Goal: Transaction & Acquisition: Purchase product/service

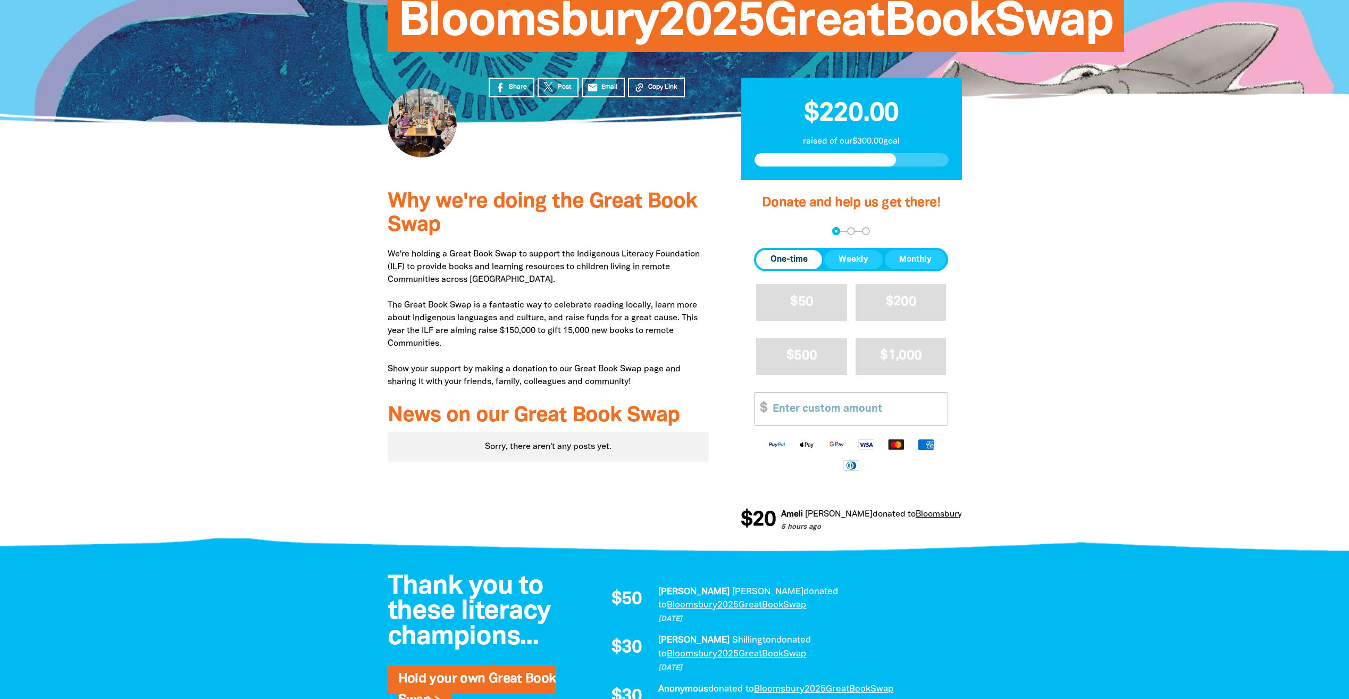
scroll to position [160, 0]
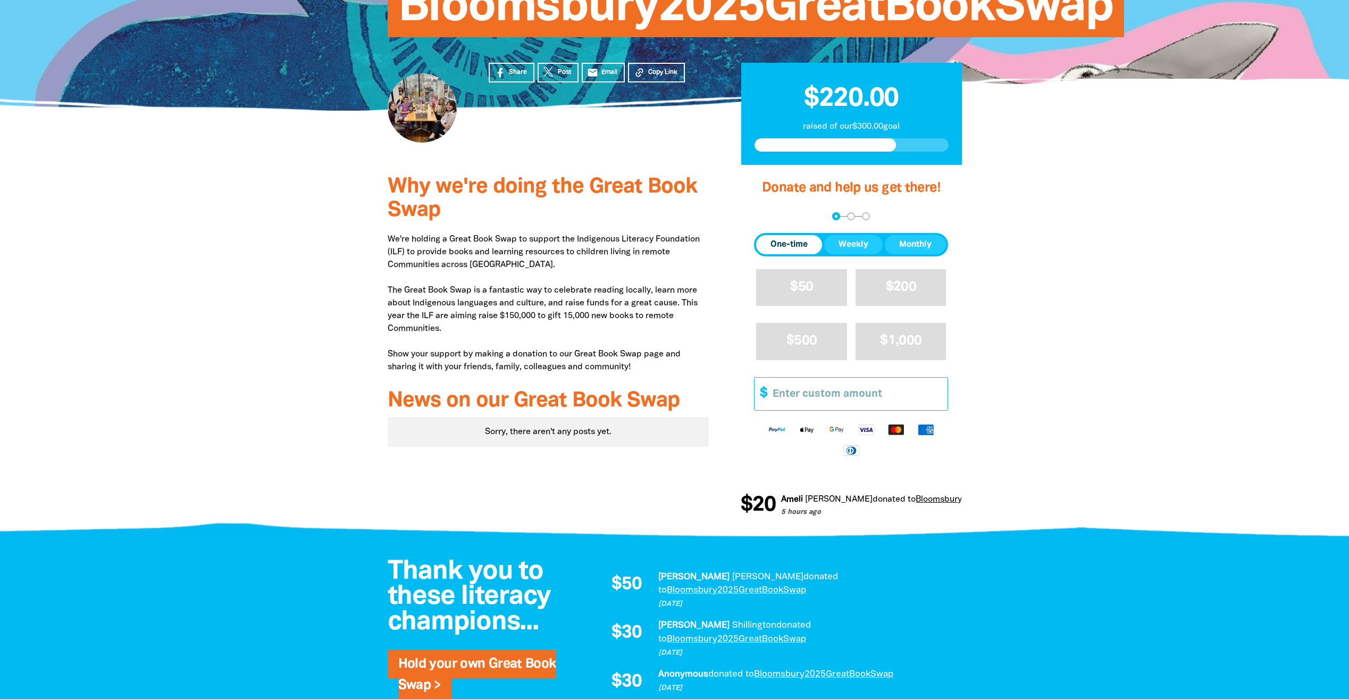
click at [860, 403] on input "Other Amount" at bounding box center [856, 394] width 182 height 32
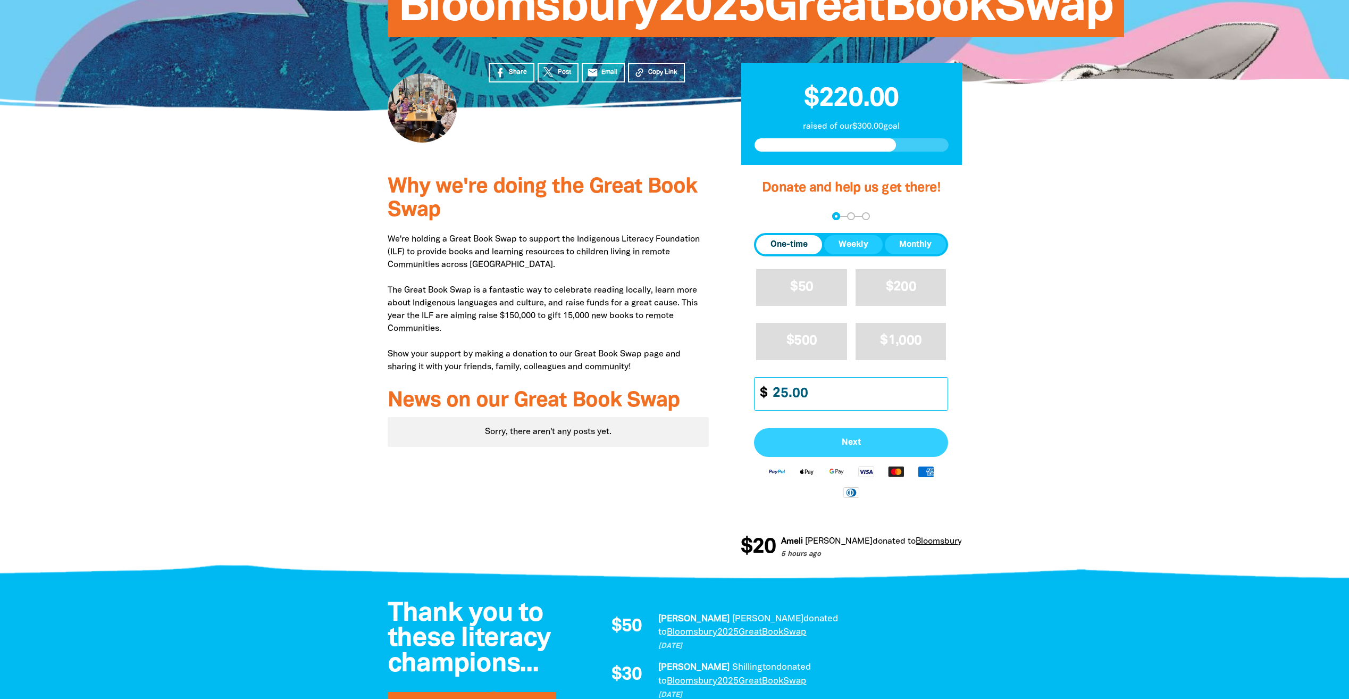
type input "25.00"
click at [837, 438] on span "Next" at bounding box center [851, 442] width 171 height 9
select select "AU"
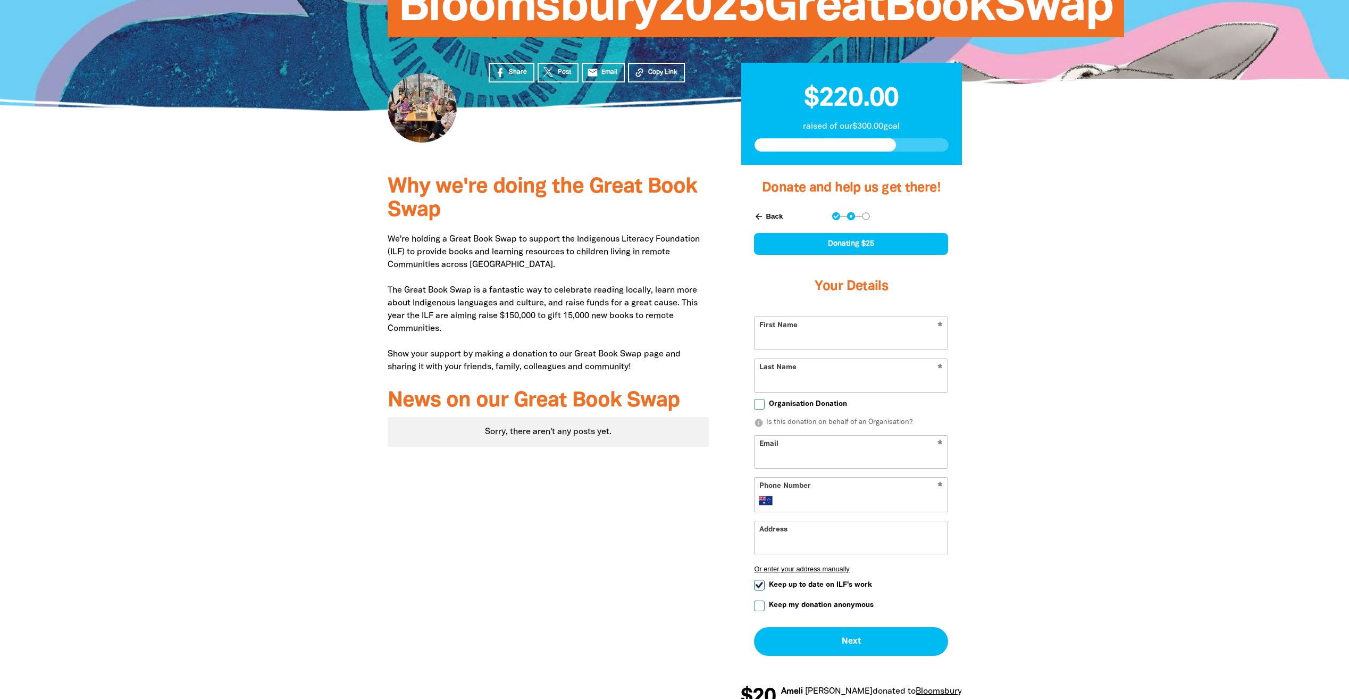
click at [852, 326] on input "First Name" at bounding box center [850, 333] width 193 height 32
type input "Keira"
type input "Lykourentzos"
type input "Keira.Lykourentzos@bloomsbury.com"
type input "+61 437 305 468"
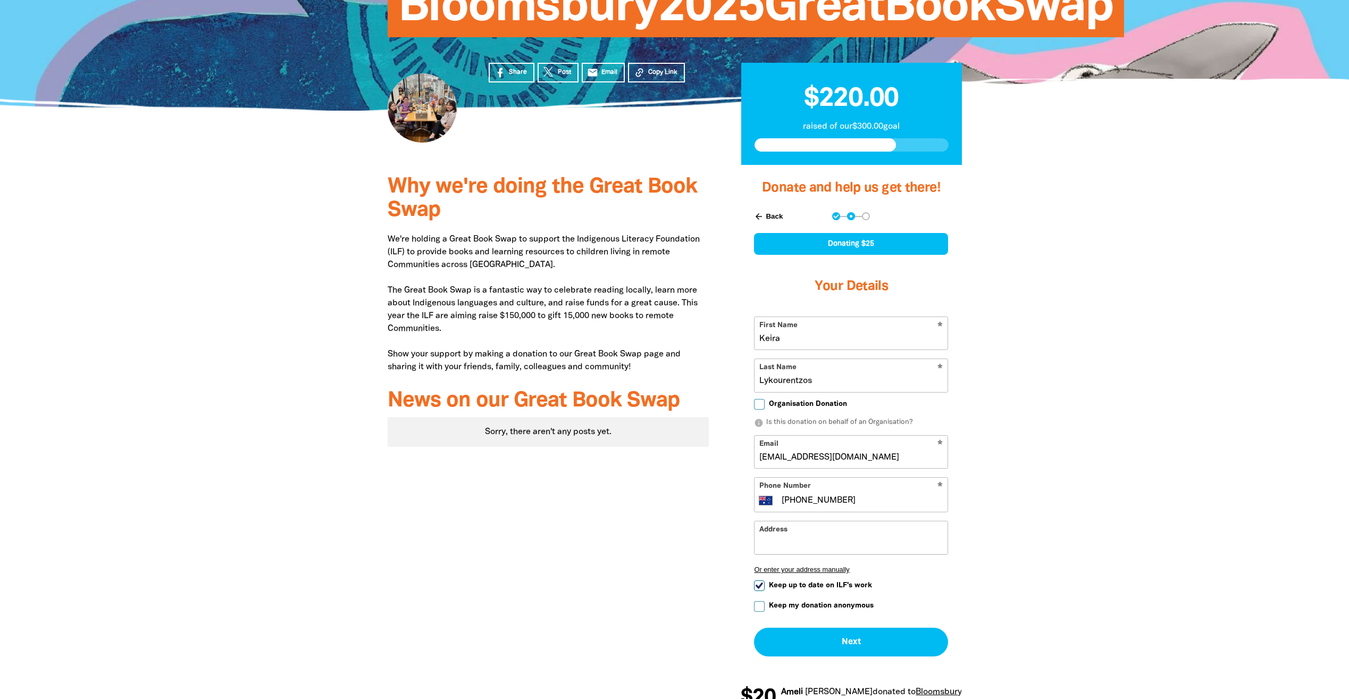
click at [835, 540] on input "Address" at bounding box center [850, 537] width 193 height 32
click at [848, 589] on span "Keep up to date on ILF's work" at bounding box center [820, 585] width 103 height 10
click at [765, 589] on input "Keep up to date on ILF's work" at bounding box center [759, 585] width 11 height 11
checkbox input "false"
click at [818, 404] on span "Organisation Donation" at bounding box center [808, 404] width 78 height 10
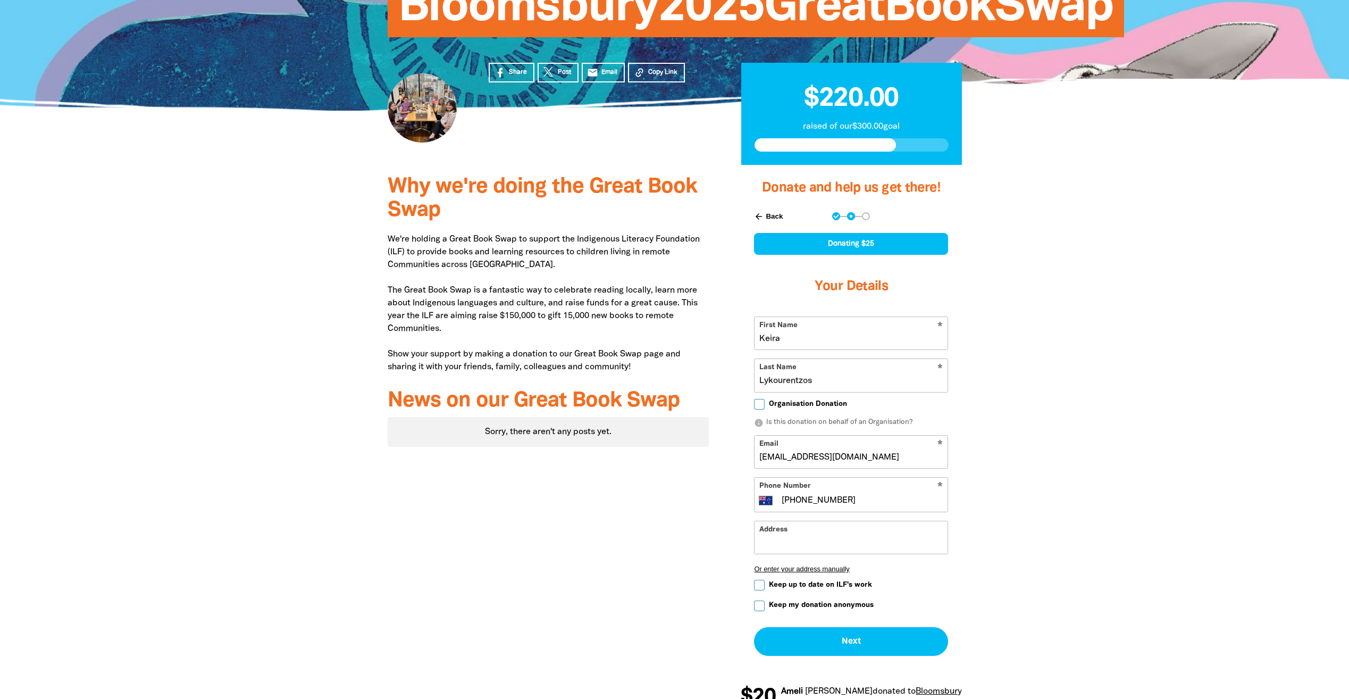
click at [765, 404] on input "Organisation Donation" at bounding box center [759, 404] width 11 height 11
checkbox input "true"
select select "AU"
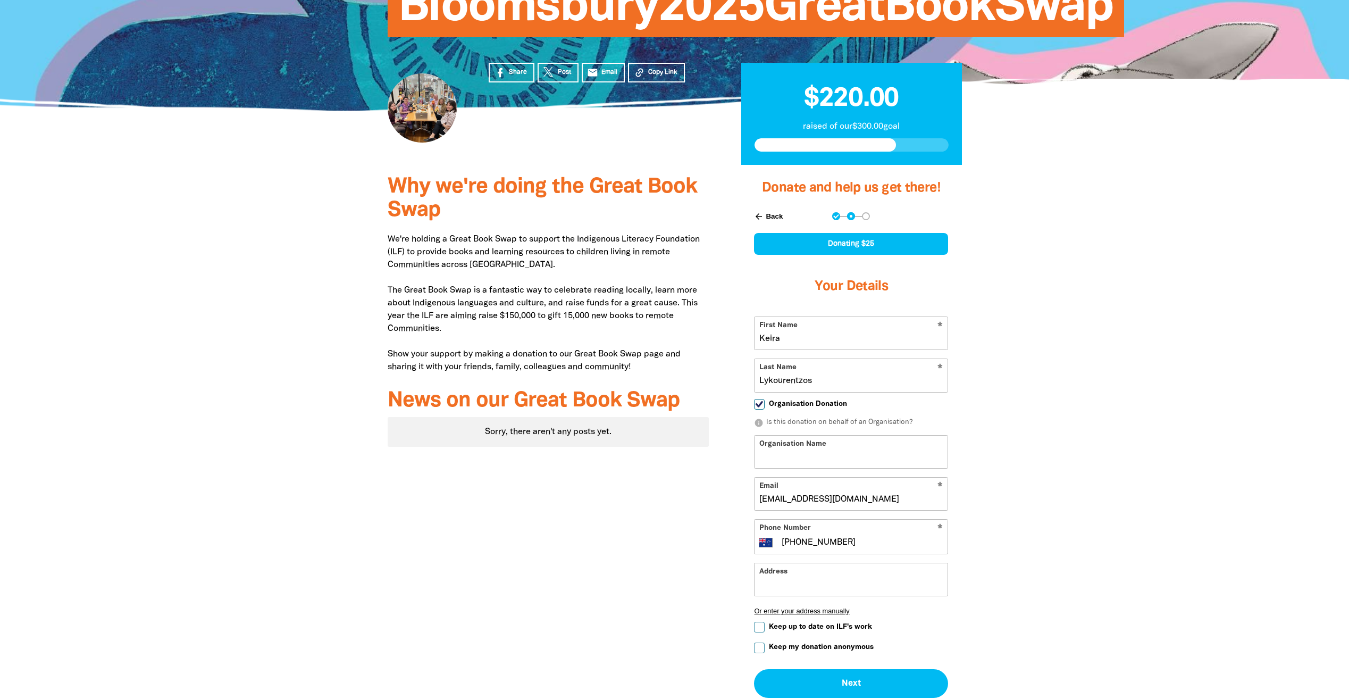
click at [831, 442] on input "Organisation Name" at bounding box center [850, 451] width 193 height 32
type input "Bloomsburys Great Book Swap 2025"
click at [1070, 469] on div at bounding box center [674, 466] width 1349 height 602
click at [862, 677] on button "Next chevron_right" at bounding box center [851, 683] width 194 height 29
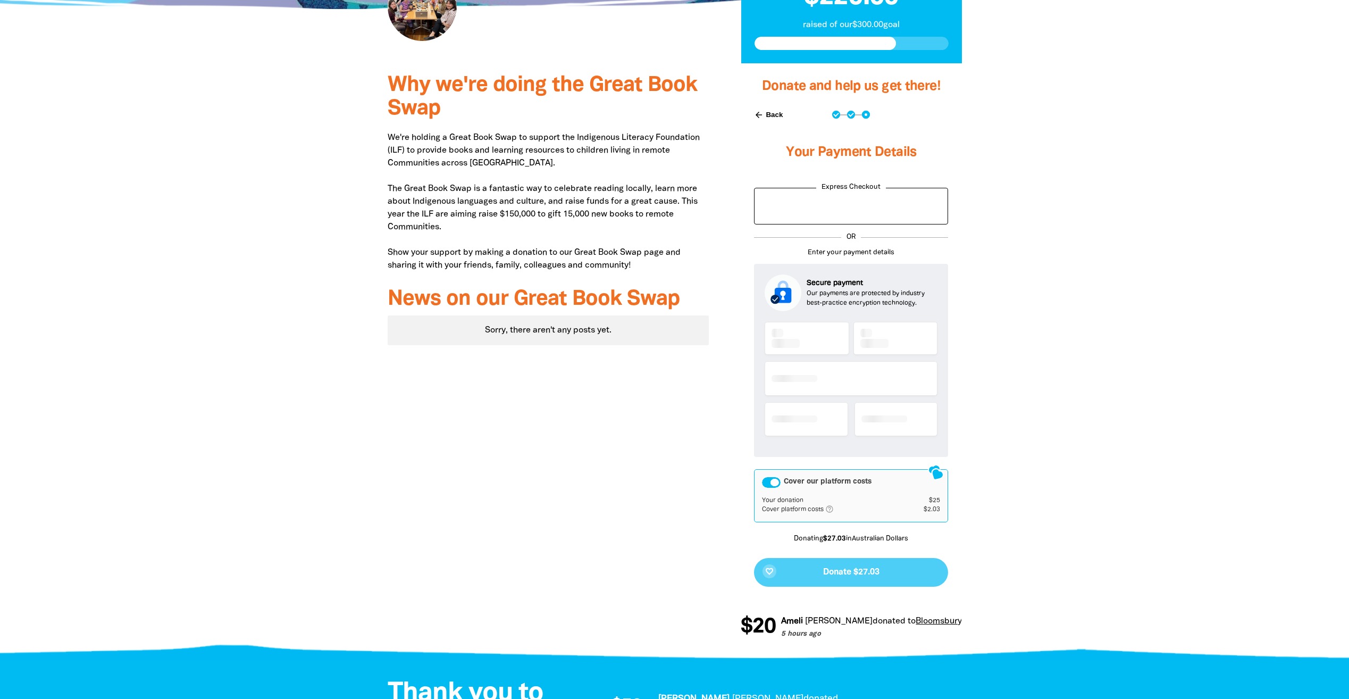
scroll to position [266, 0]
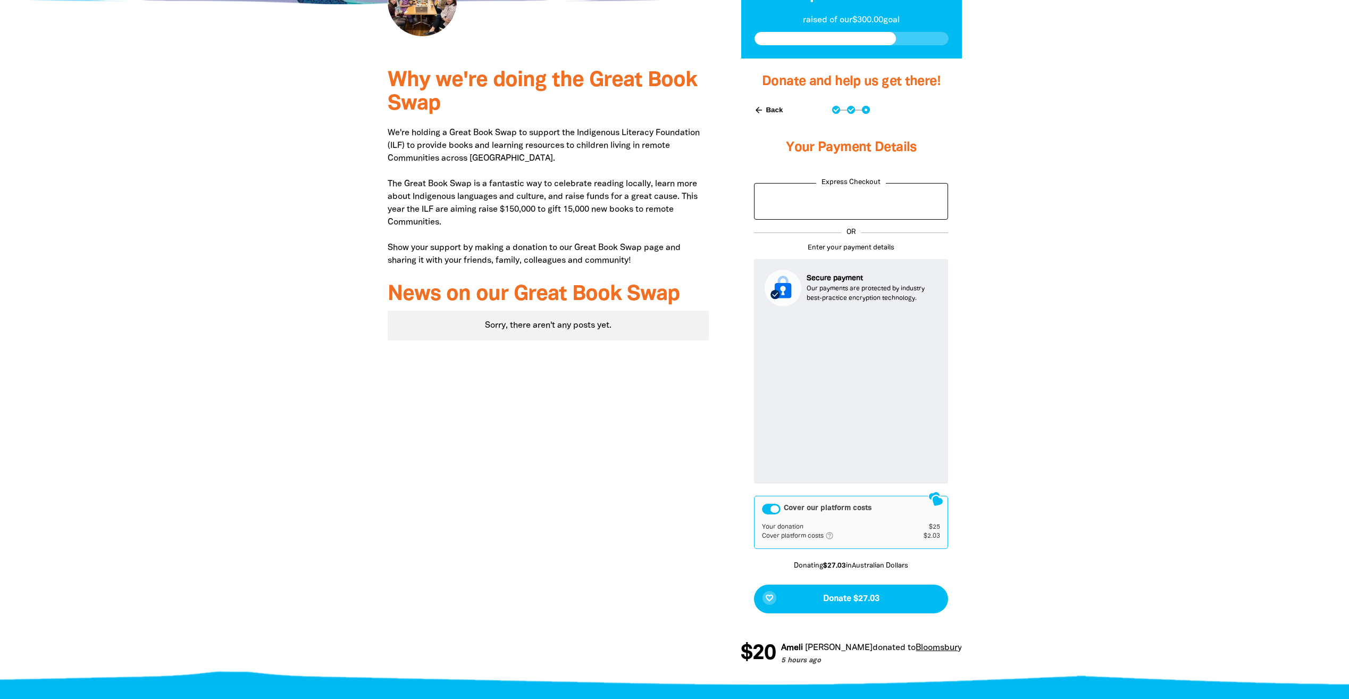
click at [767, 508] on div "Cover our platform costs" at bounding box center [771, 509] width 19 height 11
click at [858, 594] on span "Donate $25" at bounding box center [851, 598] width 45 height 9
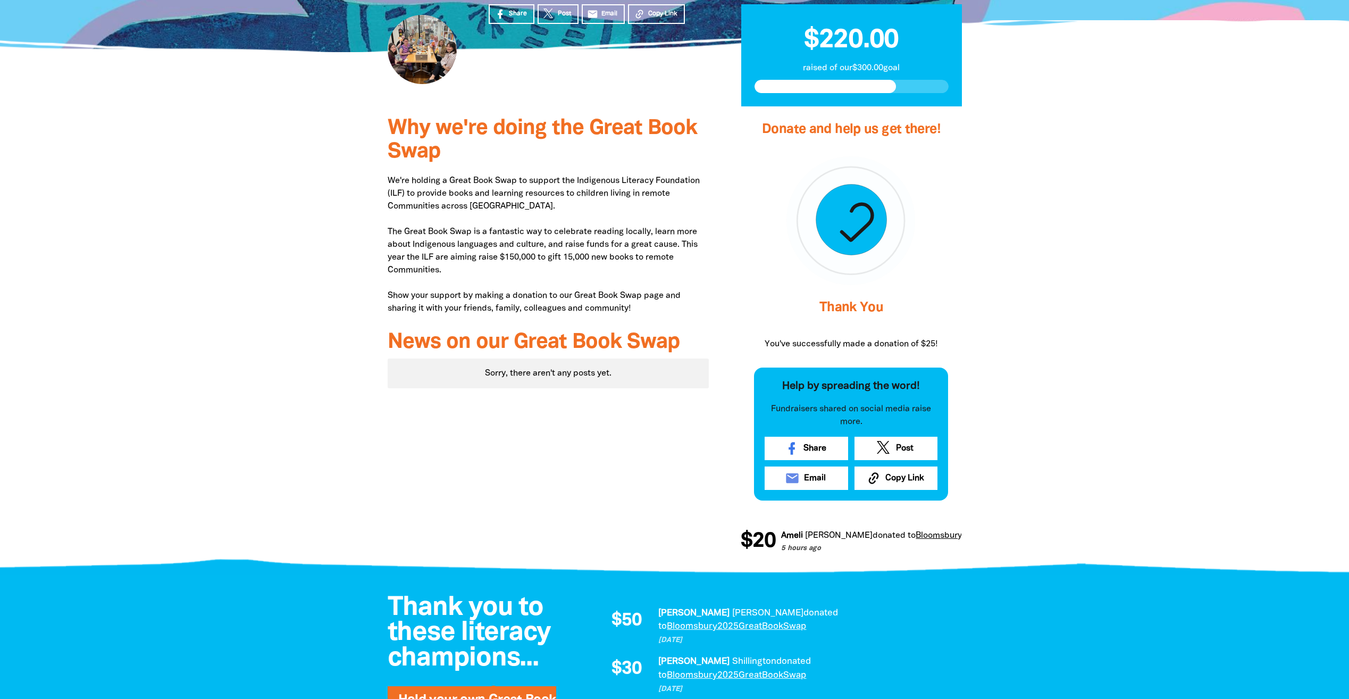
scroll to position [106, 0]
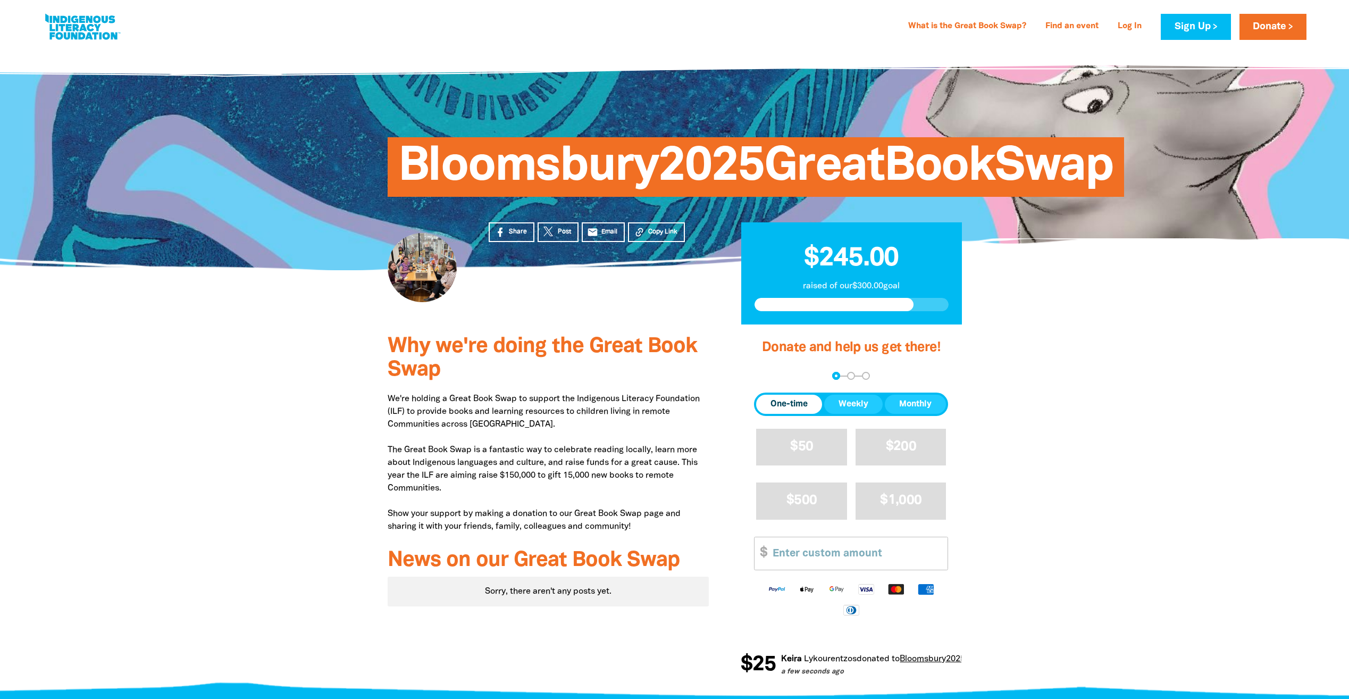
scroll to position [106, 0]
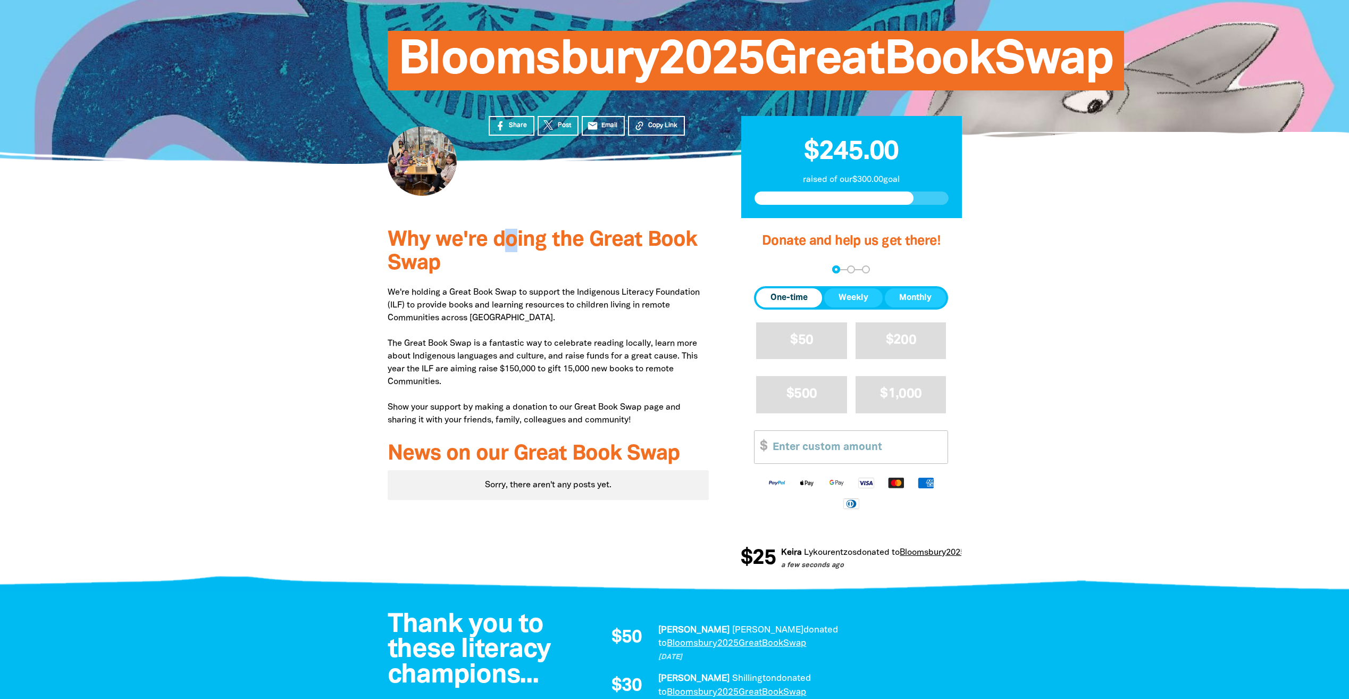
click at [513, 241] on span "Why we're doing the Great Book Swap" at bounding box center [542, 251] width 309 height 43
copy span "o"
click at [1194, 246] on div at bounding box center [674, 401] width 1349 height 367
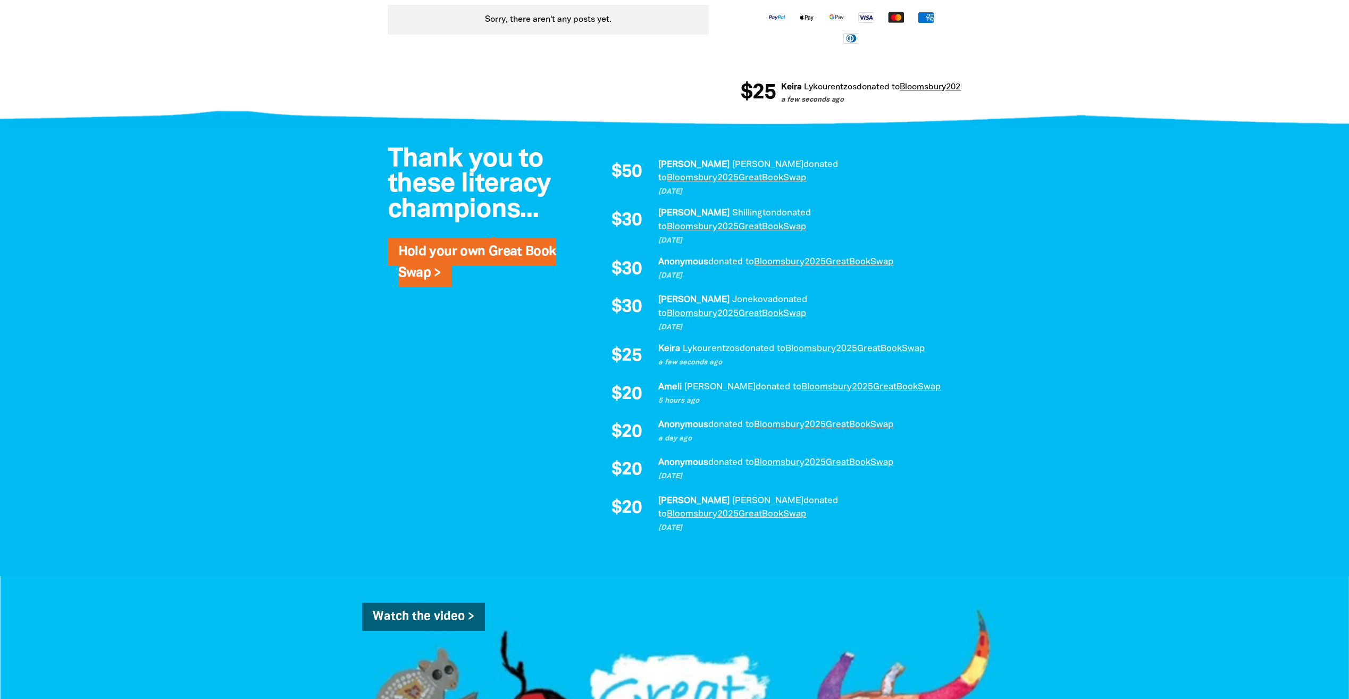
scroll to position [585, 0]
